Goal: Browse casually: Explore the website without a specific task or goal

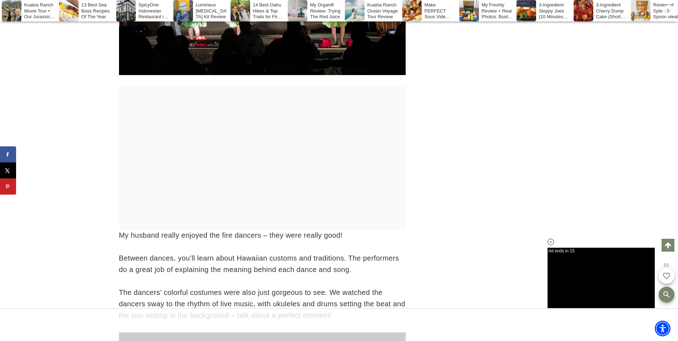
scroll to position [7111, 0]
